Goal: Information Seeking & Learning: Learn about a topic

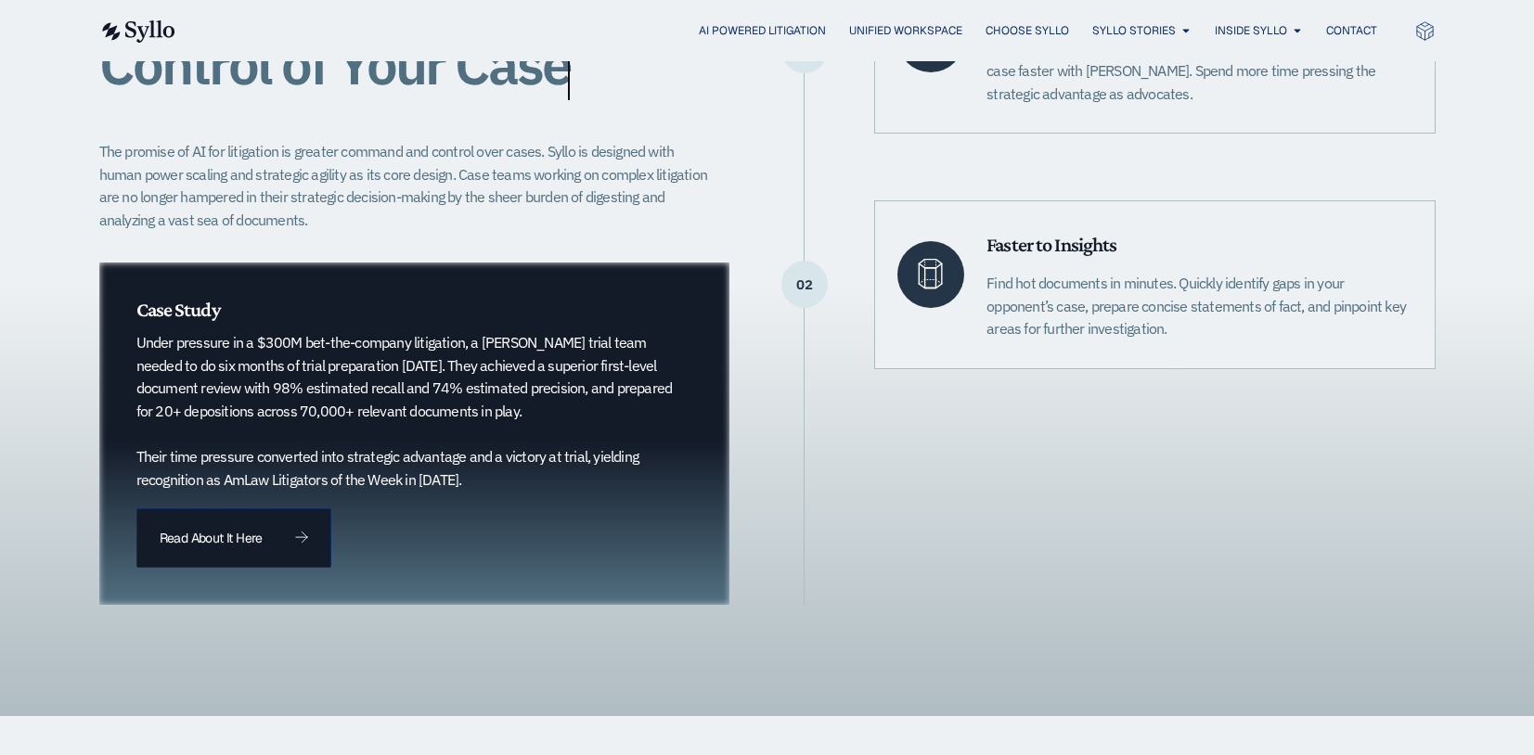
scroll to position [557, 0]
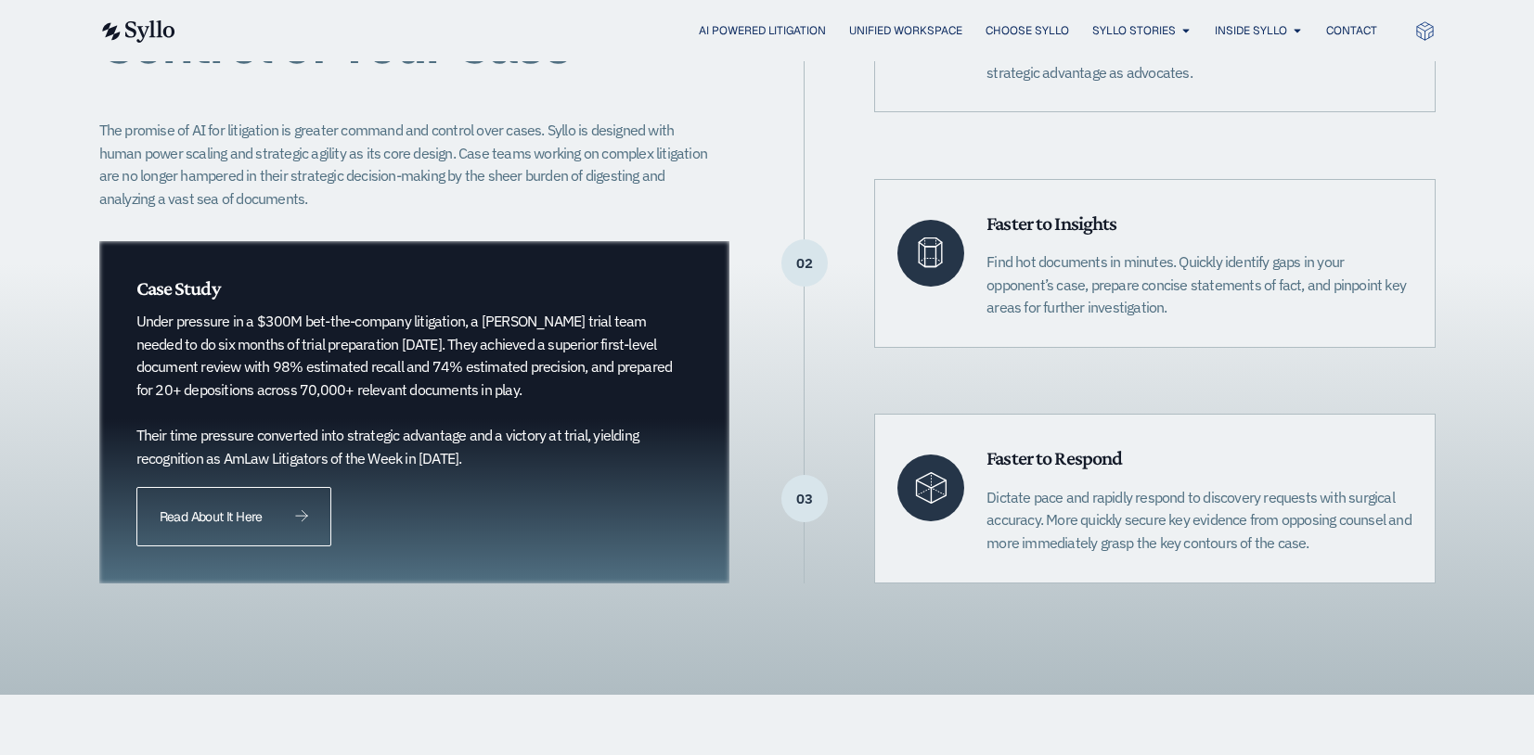
click at [258, 520] on span "Read About It Here" at bounding box center [211, 516] width 102 height 13
drag, startPoint x: 473, startPoint y: 341, endPoint x: 572, endPoint y: 398, distance: 113.5
click at [572, 398] on p "Under pressure in a $300M bet-the-company litigation, a Quinn Emanuel trial tea…" at bounding box center [404, 390] width 537 height 160
click at [578, 398] on p "Under pressure in a $300M bet-the-company litigation, a Quinn Emanuel trial tea…" at bounding box center [404, 390] width 537 height 160
drag, startPoint x: 577, startPoint y: 394, endPoint x: 435, endPoint y: 375, distance: 143.3
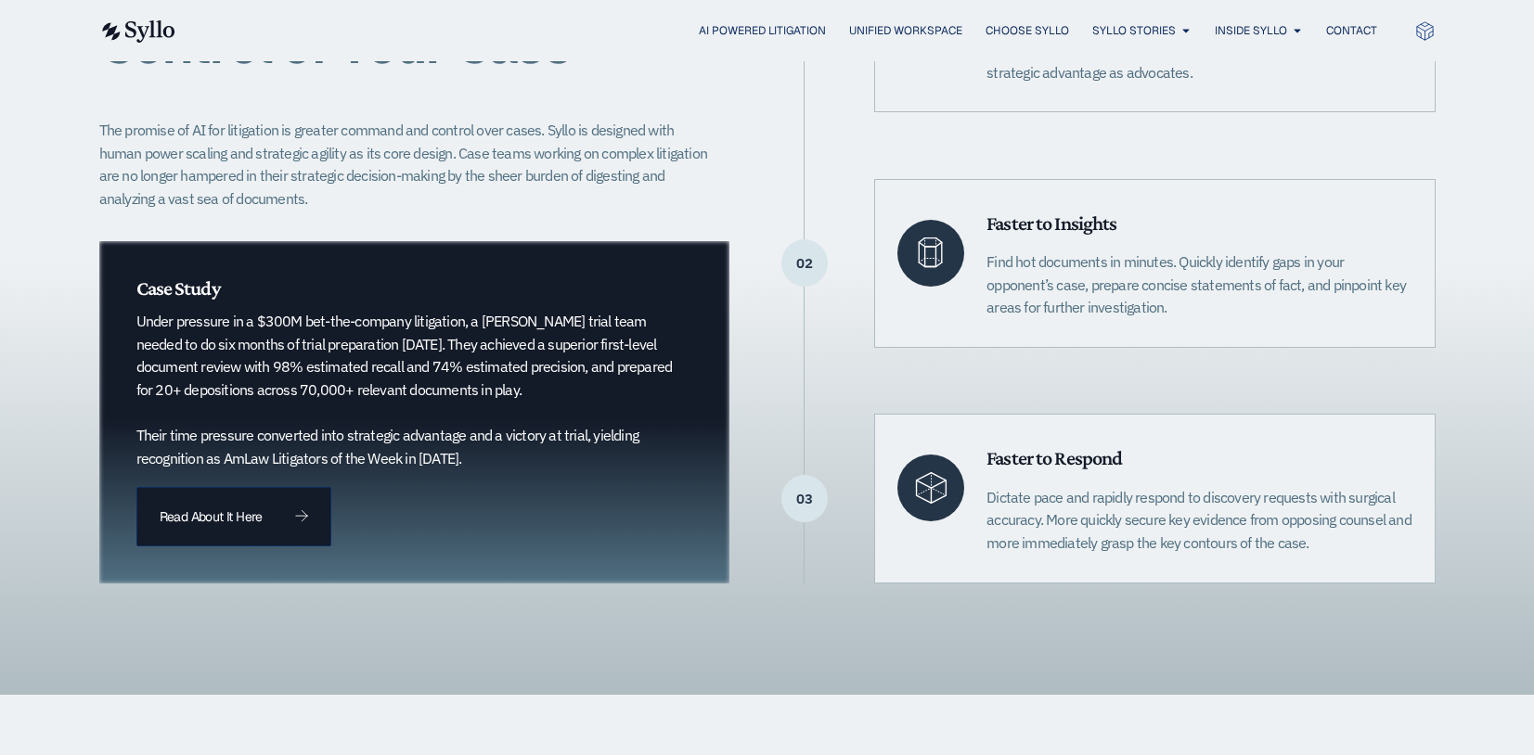
click at [435, 375] on p "Under pressure in a $300M bet-the-company litigation, a Quinn Emanuel trial tea…" at bounding box center [404, 390] width 537 height 160
click at [432, 381] on p "Under pressure in a $300M bet-the-company litigation, a Quinn Emanuel trial tea…" at bounding box center [404, 390] width 537 height 160
drag, startPoint x: 503, startPoint y: 461, endPoint x: 284, endPoint y: 458, distance: 219.0
click at [290, 454] on p "Under pressure in a $300M bet-the-company litigation, a Quinn Emanuel trial tea…" at bounding box center [404, 390] width 537 height 160
click at [266, 505] on link "Read About It Here" at bounding box center [233, 516] width 195 height 59
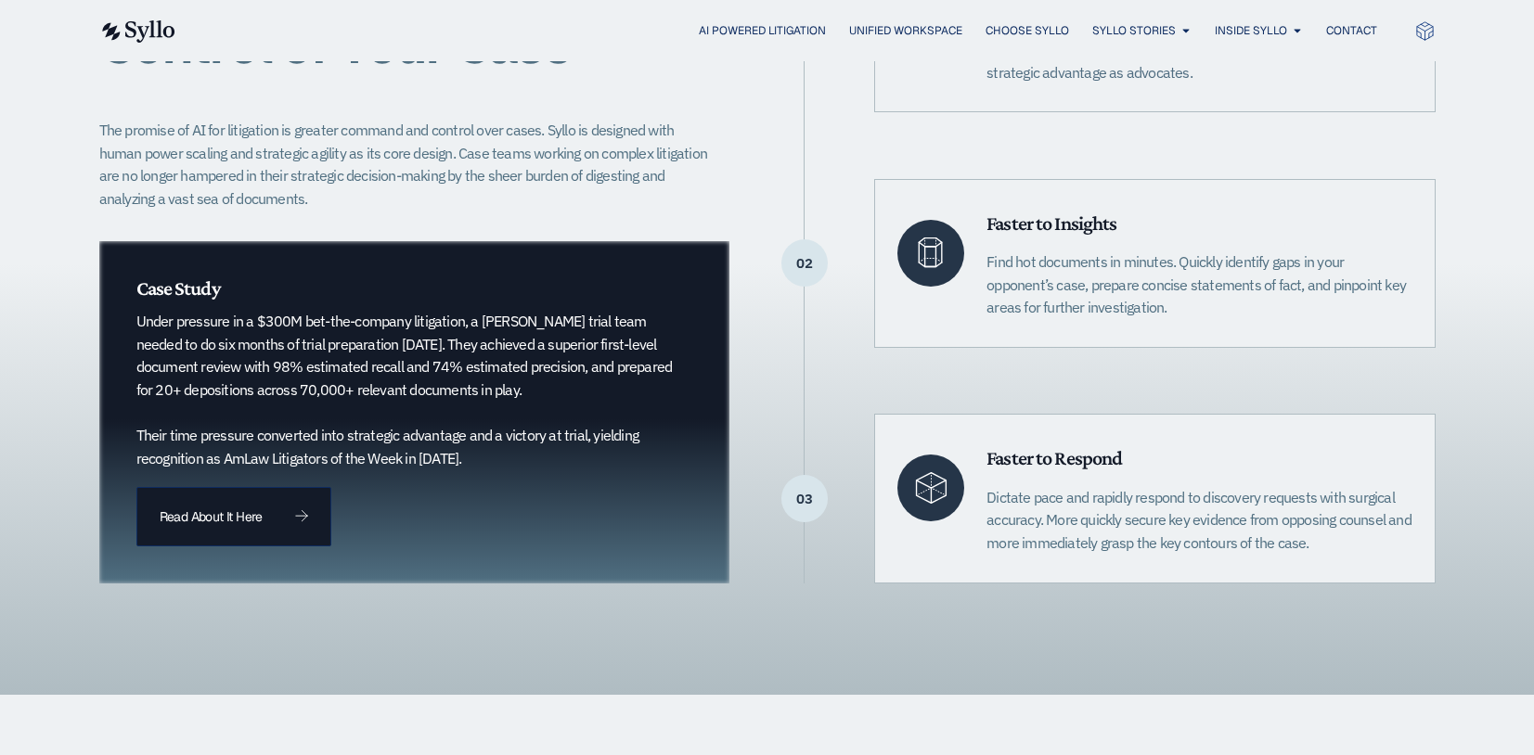
click at [576, 346] on p "Under pressure in a $300M bet-the-company litigation, a Quinn Emanuel trial tea…" at bounding box center [404, 390] width 537 height 160
drag, startPoint x: 142, startPoint y: 345, endPoint x: 464, endPoint y: 353, distance: 322.1
click at [464, 353] on p "Under pressure in a $300M bet-the-company litigation, a Quinn Emanuel trial tea…" at bounding box center [404, 390] width 537 height 160
drag, startPoint x: 508, startPoint y: 341, endPoint x: 571, endPoint y: 396, distance: 83.5
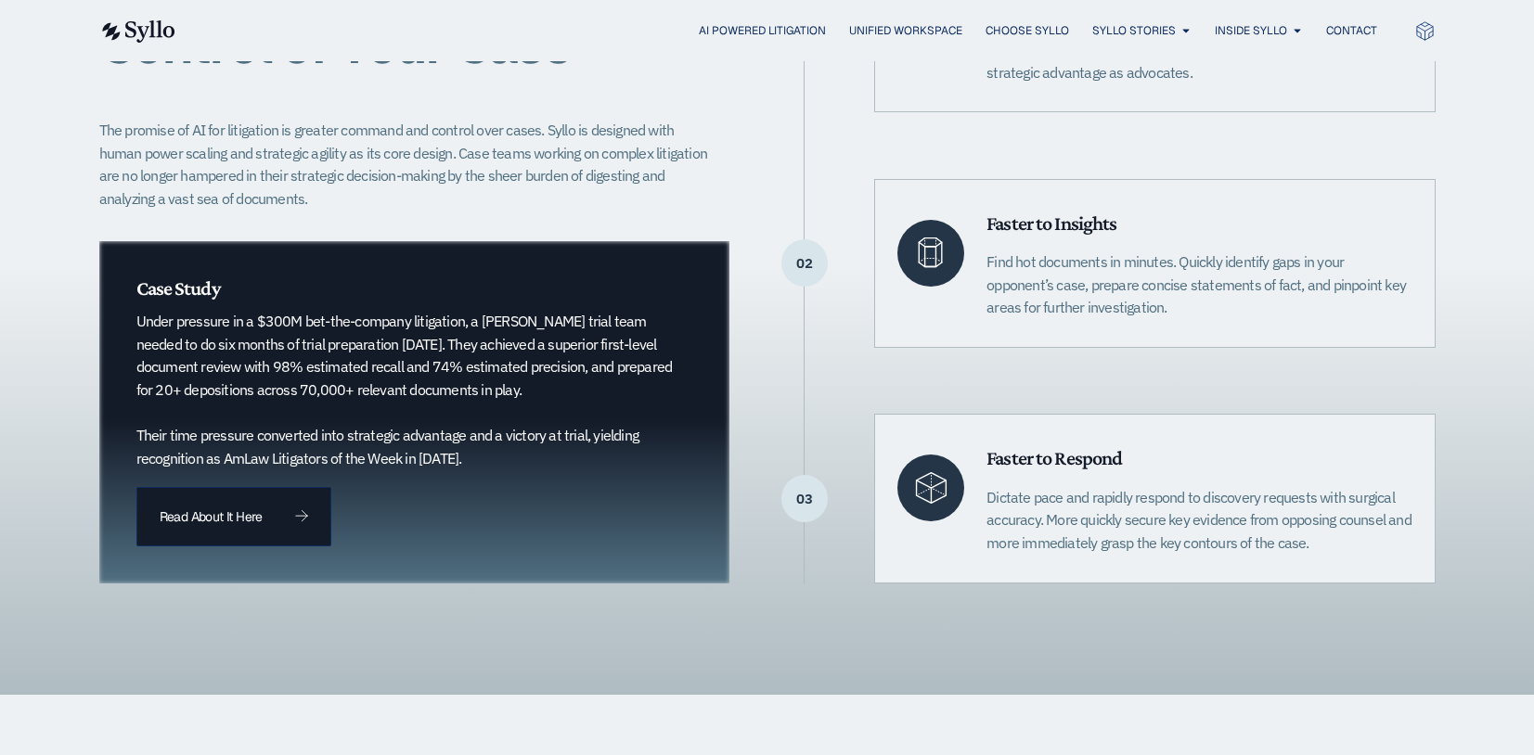
click at [571, 396] on p "Under pressure in a $300M bet-the-company litigation, a Quinn Emanuel trial tea…" at bounding box center [404, 390] width 537 height 160
click at [521, 377] on p "Under pressure in a $300M bet-the-company litigation, a Quinn Emanuel trial tea…" at bounding box center [404, 390] width 537 height 160
click at [271, 441] on p "Under pressure in a $300M bet-the-company litigation, a Quinn Emanuel trial tea…" at bounding box center [404, 390] width 537 height 160
drag, startPoint x: 172, startPoint y: 432, endPoint x: 580, endPoint y: 438, distance: 408.3
click at [580, 438] on p "Under pressure in a $300M bet-the-company litigation, a Quinn Emanuel trial tea…" at bounding box center [404, 390] width 537 height 160
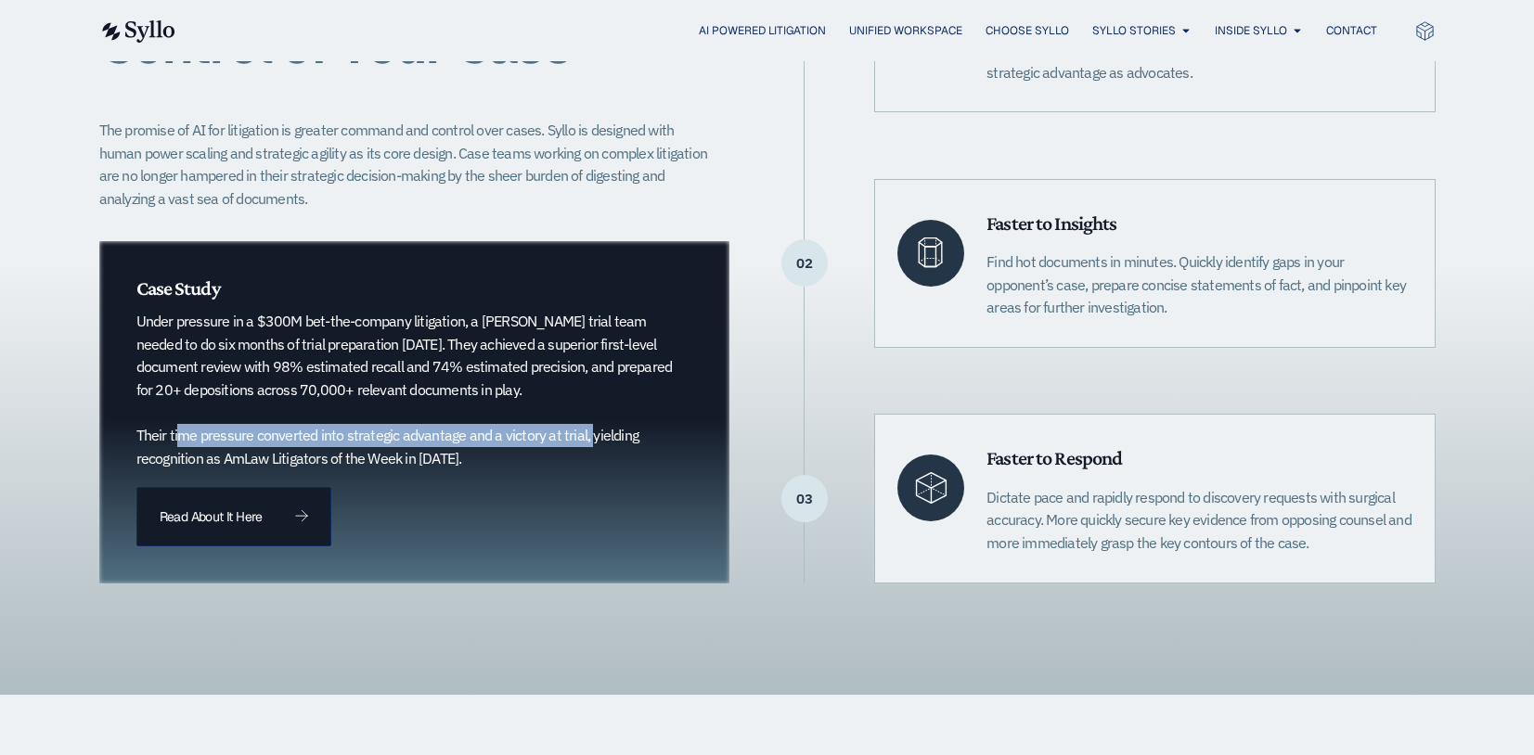
click at [545, 436] on p "Under pressure in a $300M bet-the-company litigation, a Quinn Emanuel trial tea…" at bounding box center [404, 390] width 537 height 160
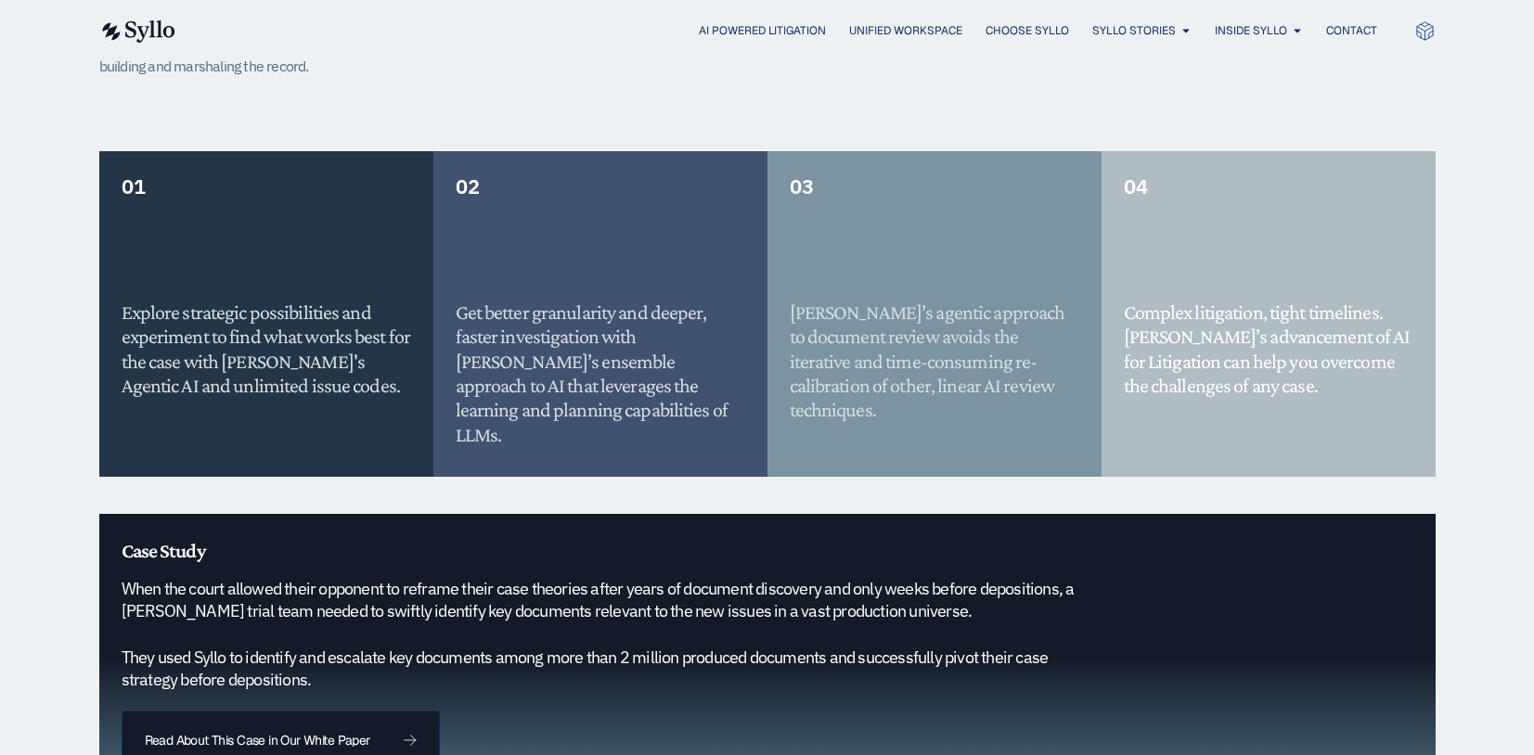
scroll to position [1763, 0]
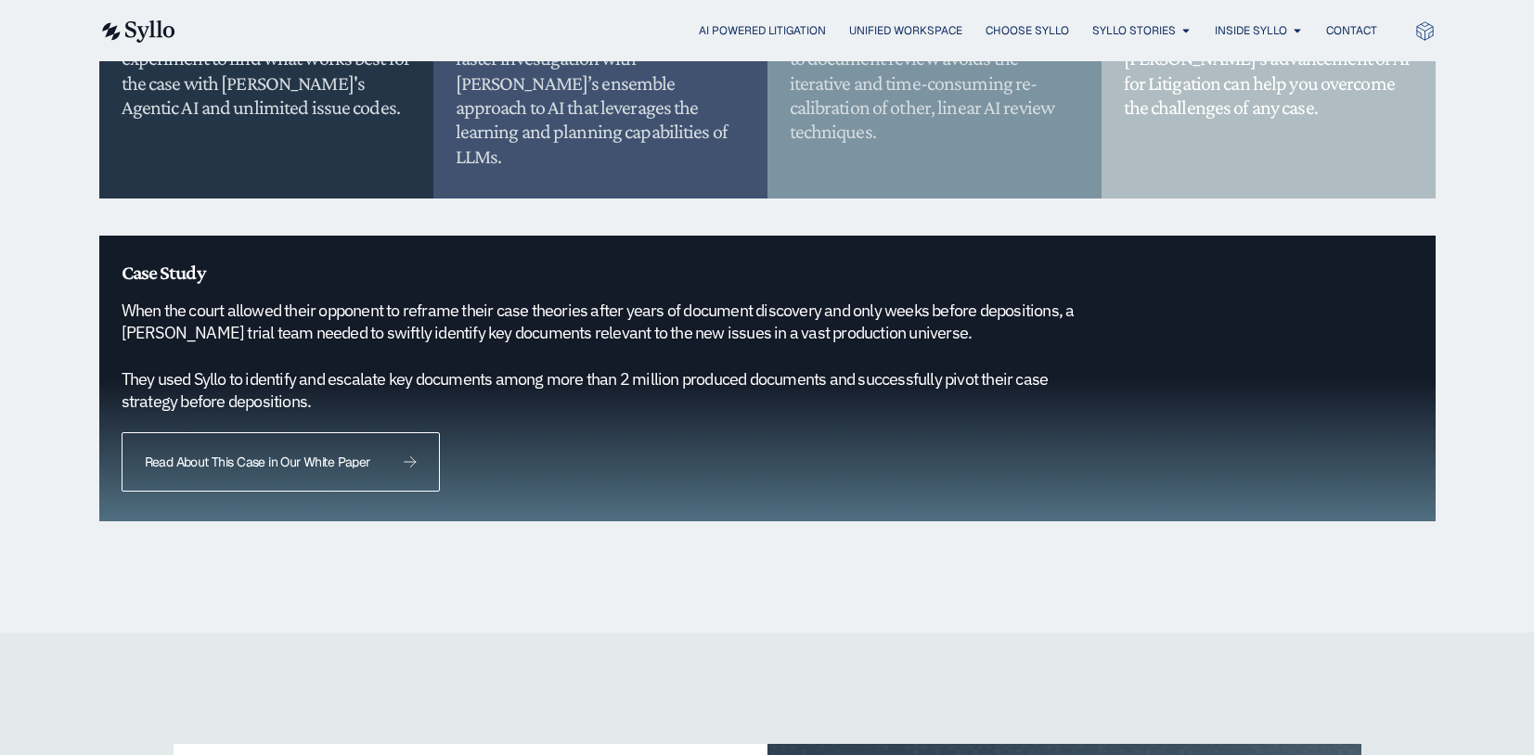
click at [392, 456] on span "Read About This Case in Our White Paper" at bounding box center [281, 462] width 272 height 13
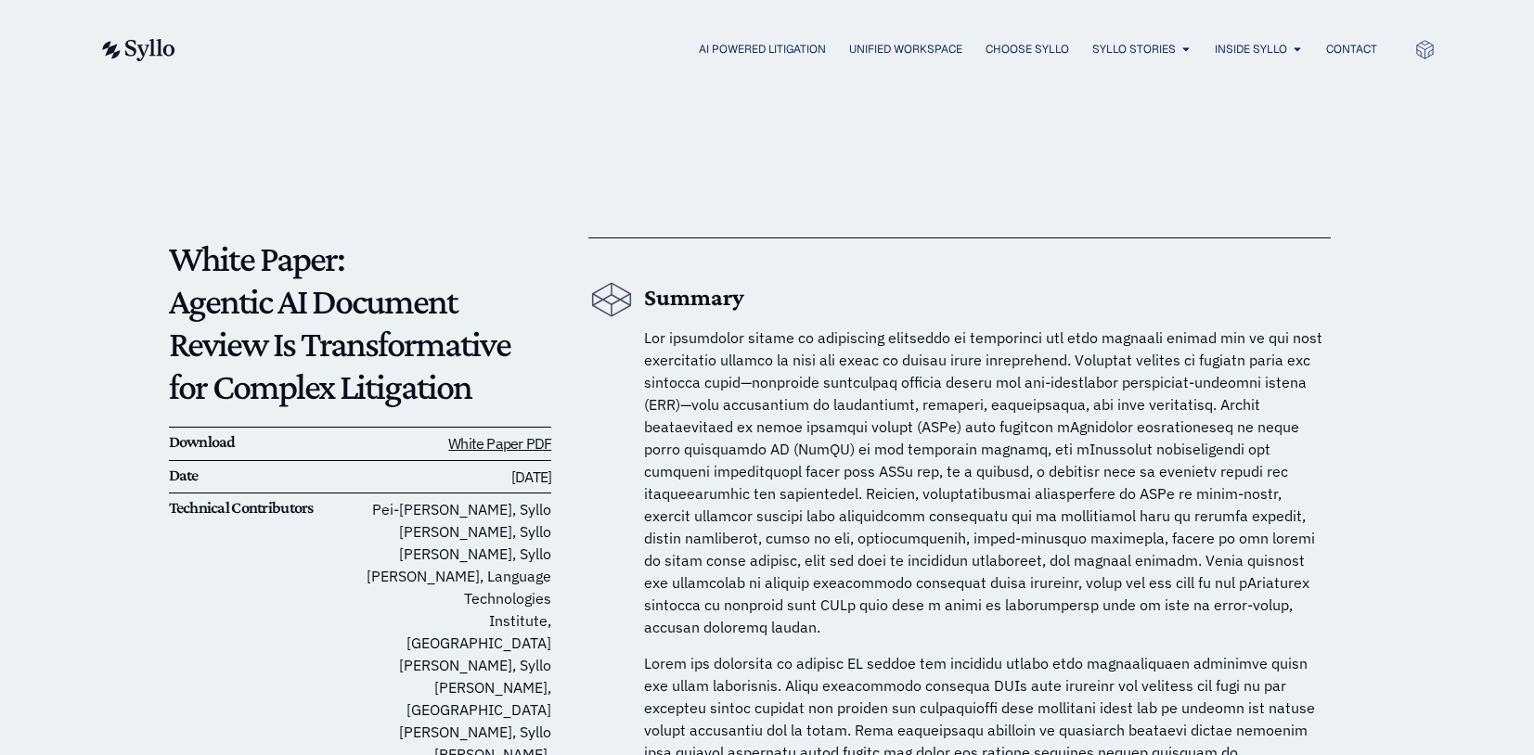
click at [1088, 409] on span at bounding box center [983, 482] width 678 height 308
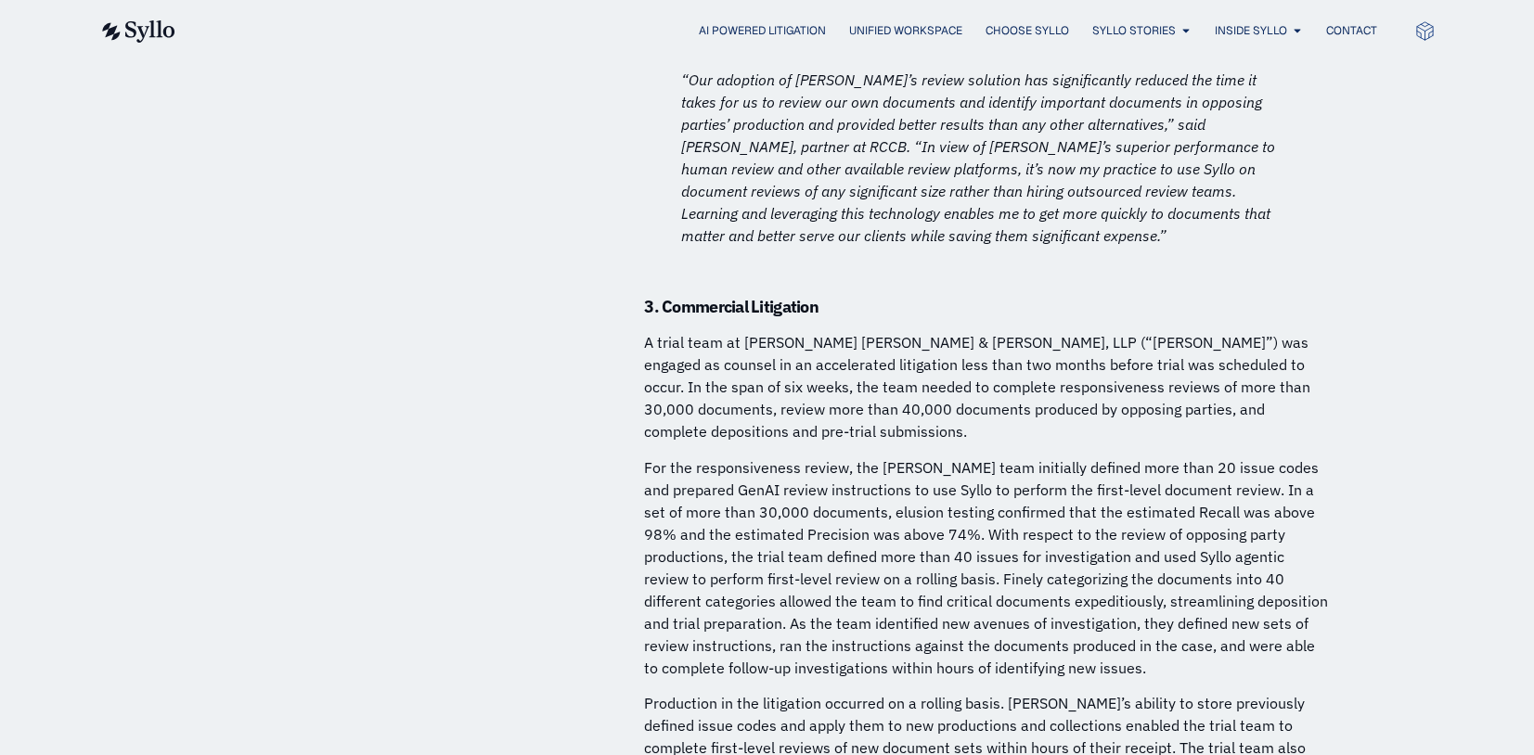
scroll to position [7417, 0]
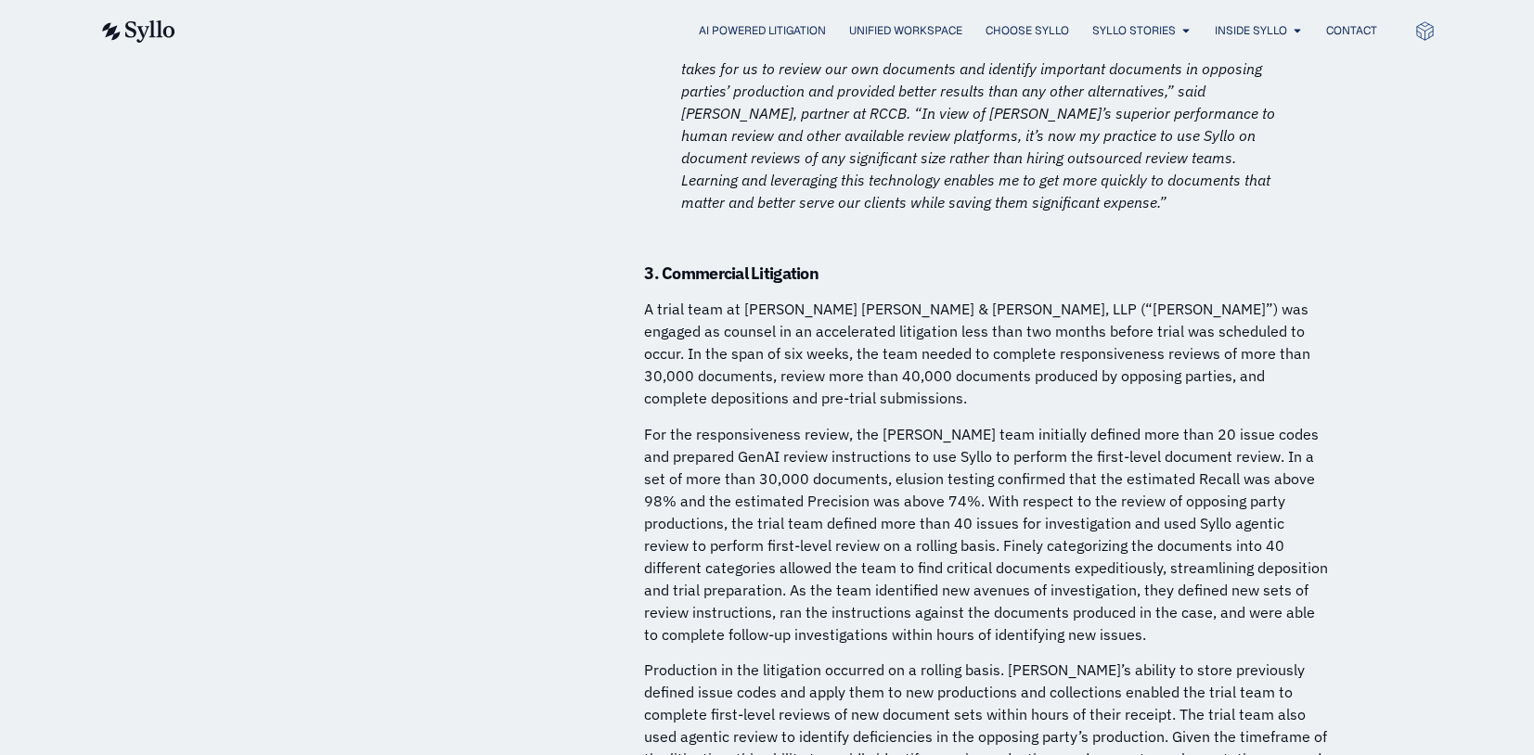
click at [1252, 298] on p "A trial team at [PERSON_NAME] [PERSON_NAME] & [PERSON_NAME], LLP (“[PERSON_NAME…" at bounding box center [987, 353] width 687 height 111
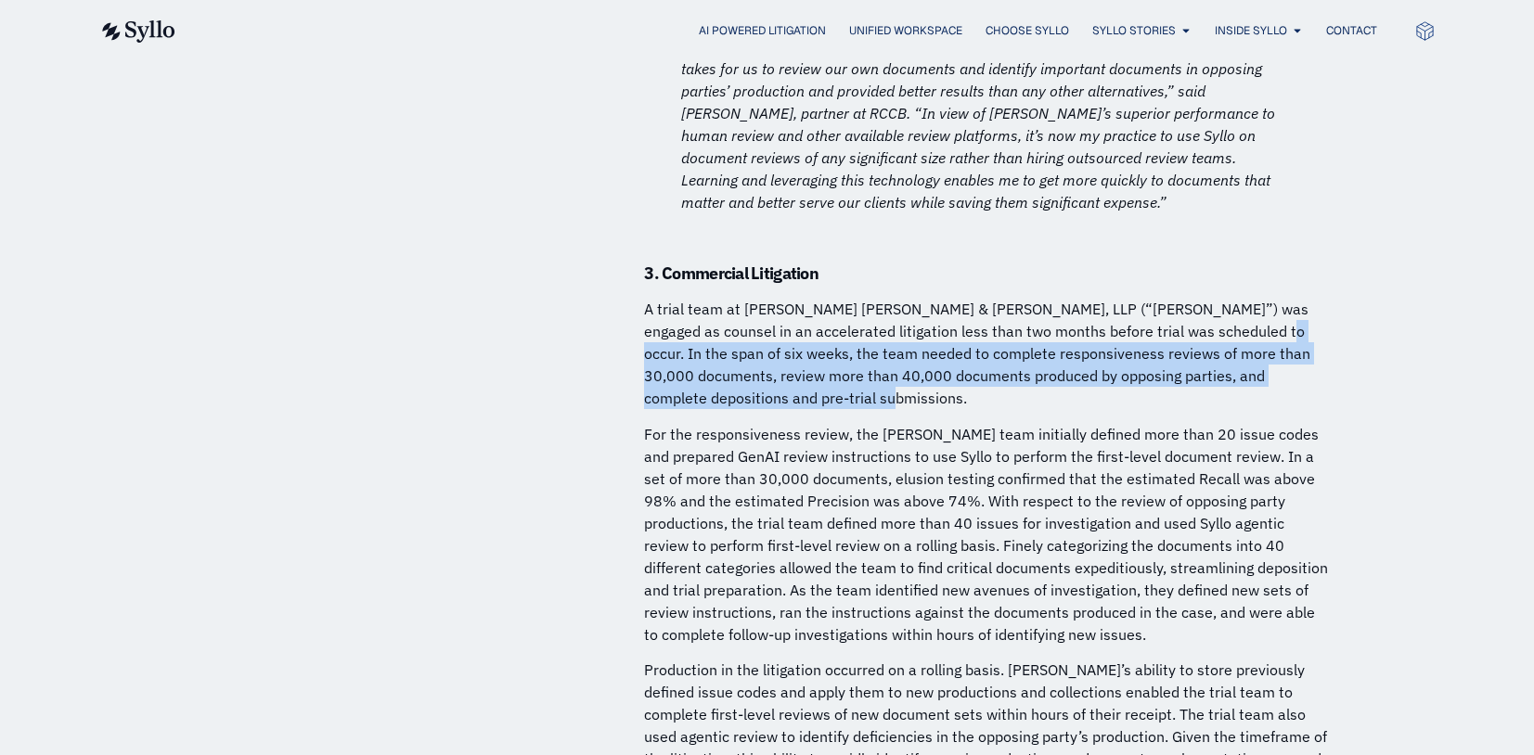
drag, startPoint x: 1196, startPoint y: 212, endPoint x: 906, endPoint y: 274, distance: 297.0
click at [906, 298] on p "A trial team at [PERSON_NAME] [PERSON_NAME] & [PERSON_NAME], LLP (“[PERSON_NAME…" at bounding box center [987, 353] width 687 height 111
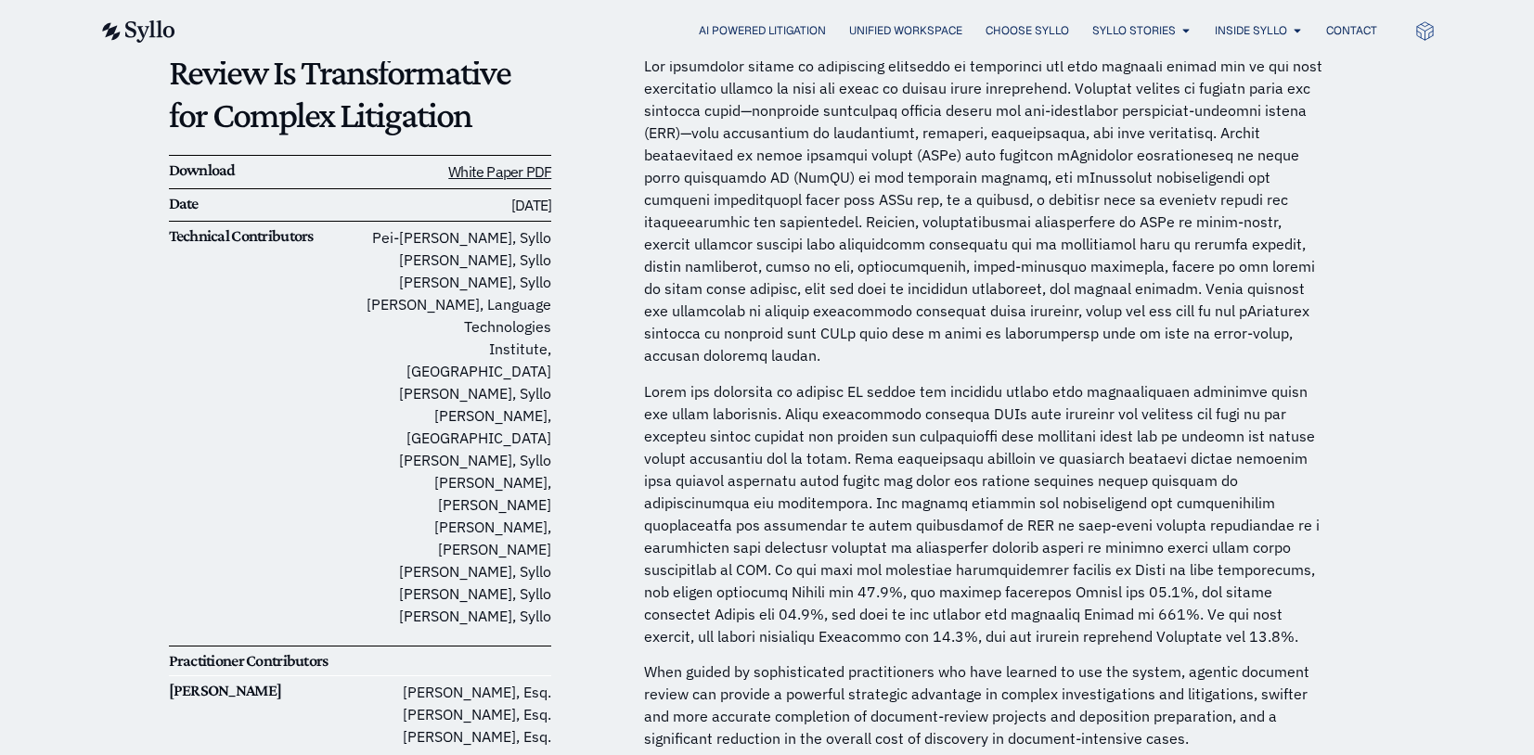
scroll to position [0, 0]
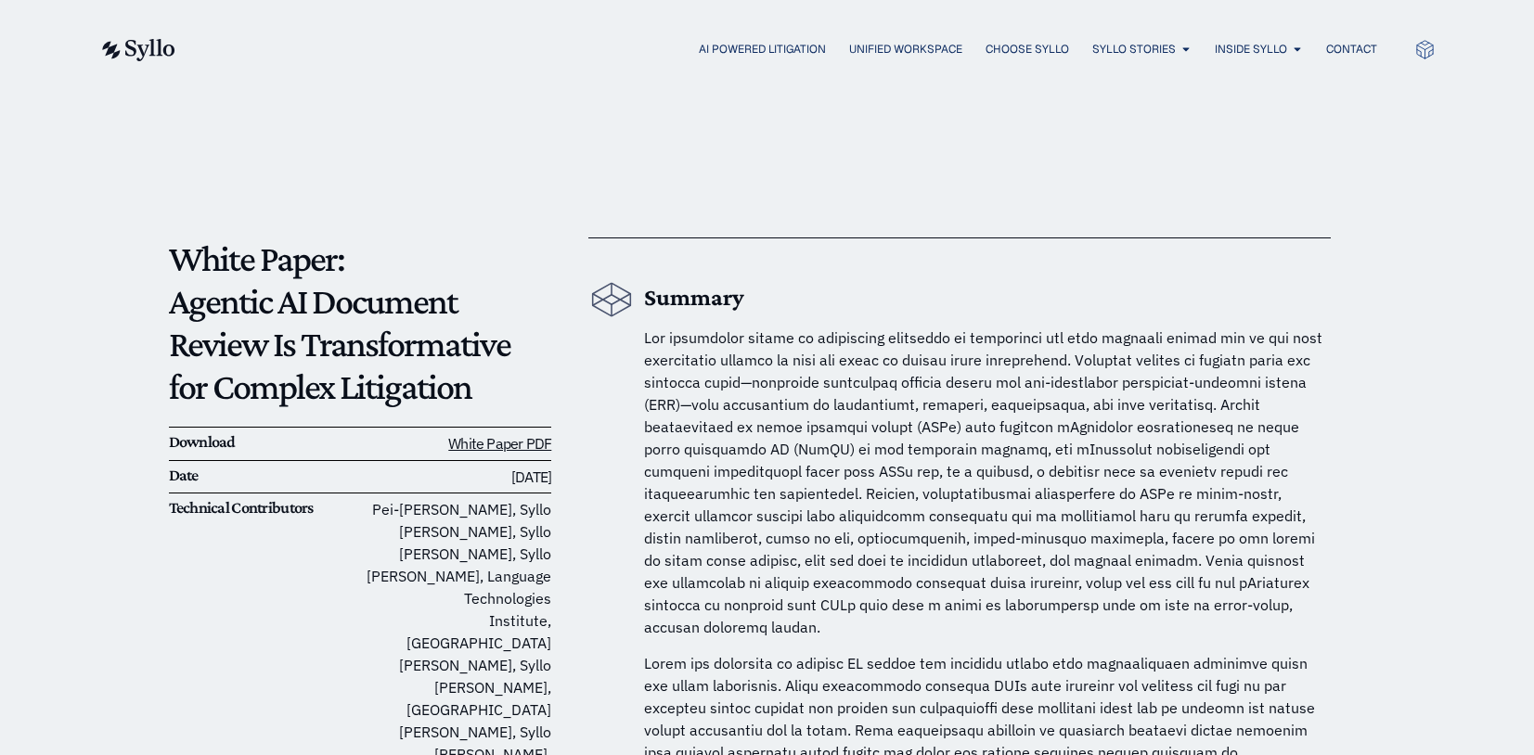
drag, startPoint x: 1472, startPoint y: 210, endPoint x: 1440, endPoint y: 185, distance: 40.3
